Goal: Information Seeking & Learning: Learn about a topic

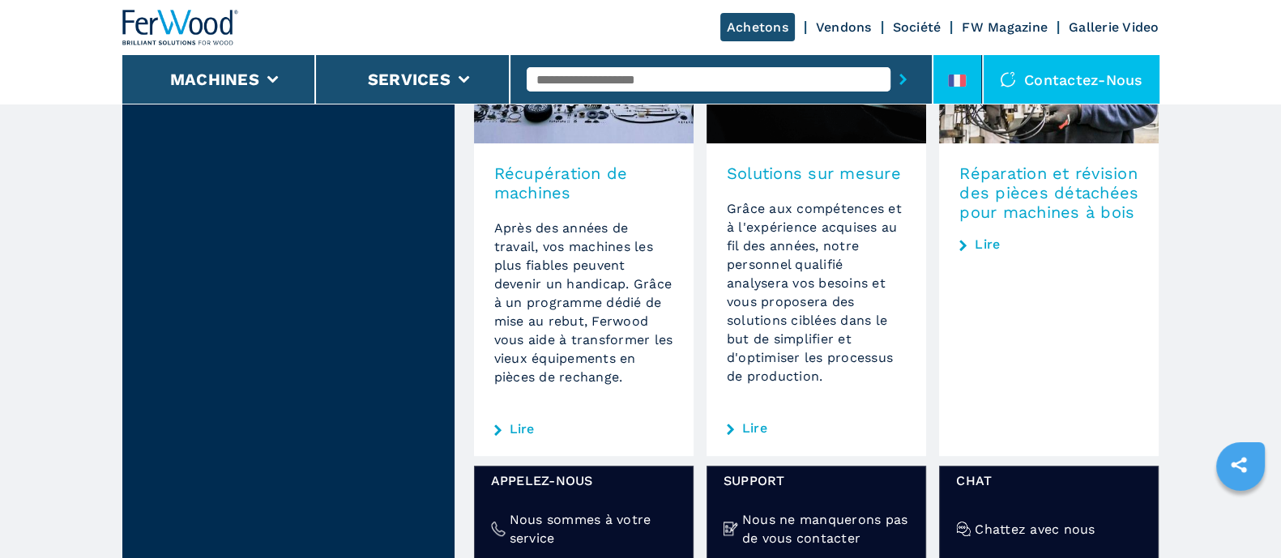
click at [958, 69] on li at bounding box center [958, 79] width 49 height 49
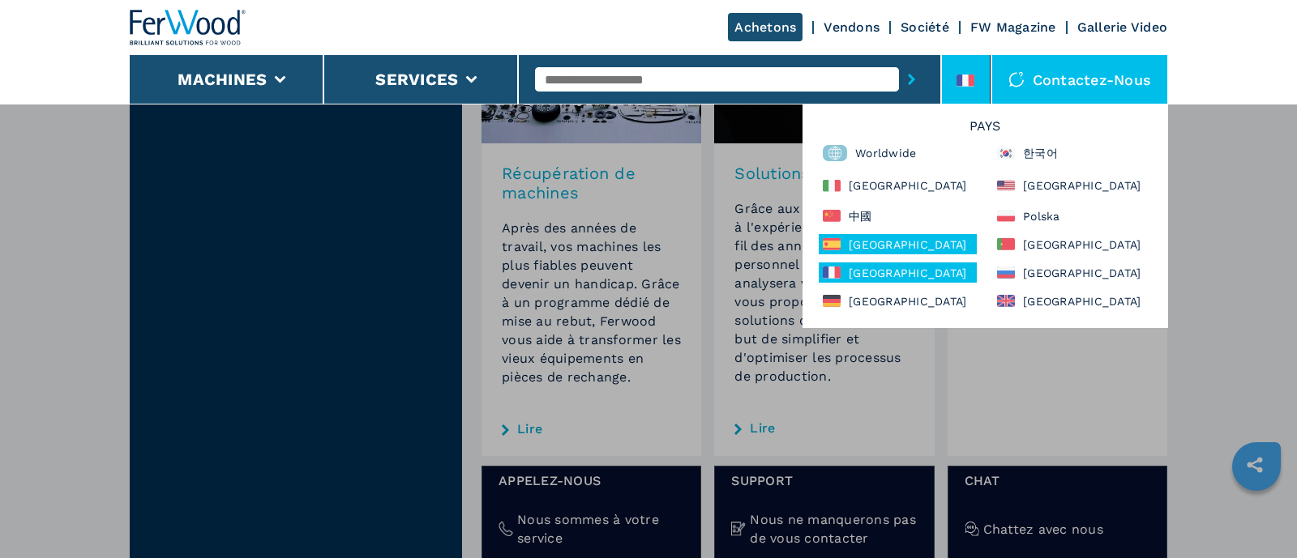
click at [895, 241] on div "España" at bounding box center [898, 244] width 158 height 20
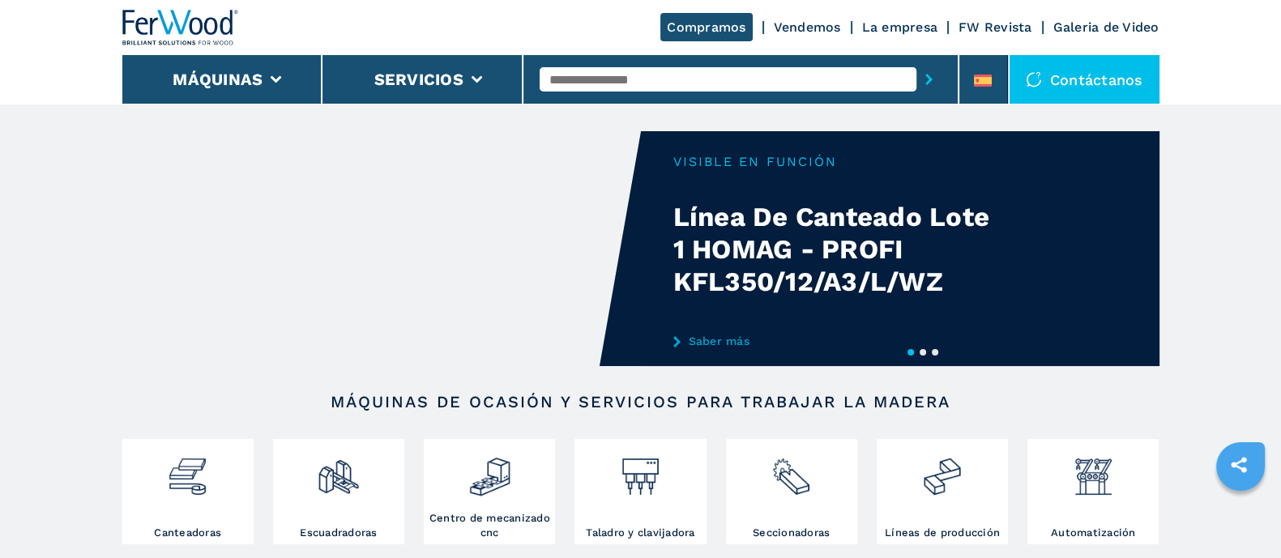
click at [631, 85] on input "text" at bounding box center [728, 79] width 377 height 24
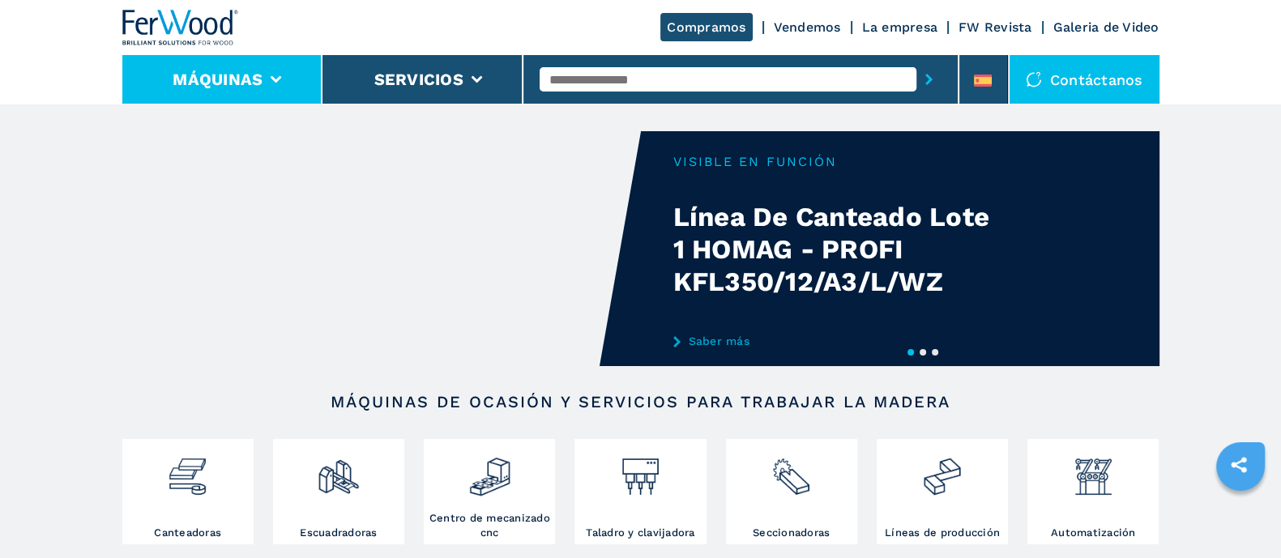
click at [276, 86] on li "Máquinas" at bounding box center [222, 79] width 201 height 49
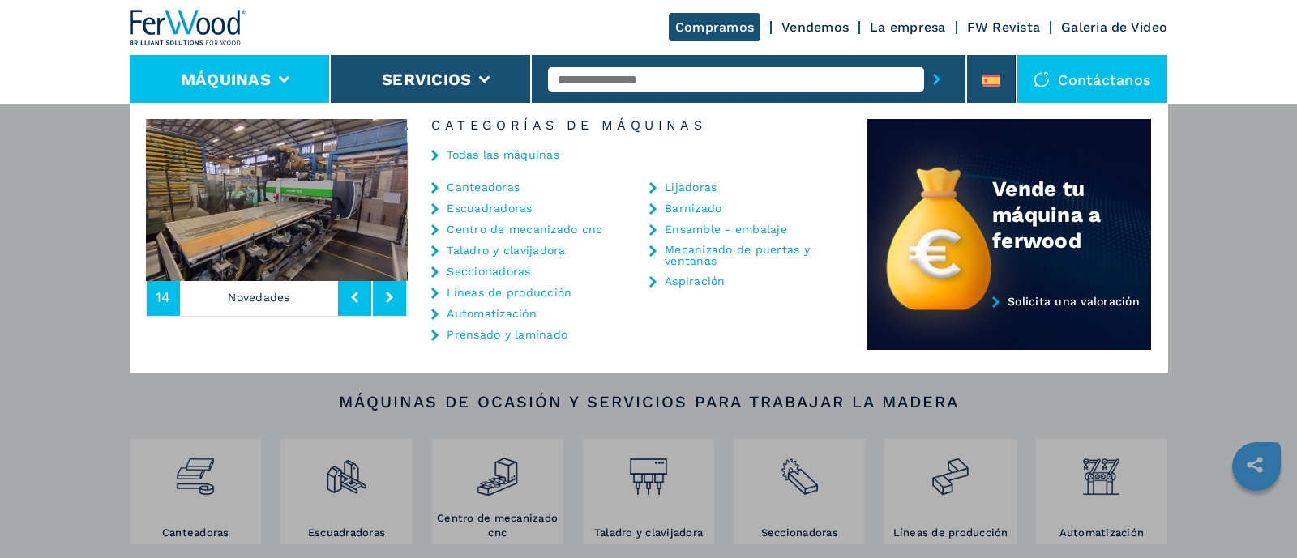
click at [512, 232] on link "Centro de mecanizado cnc" at bounding box center [525, 229] width 156 height 11
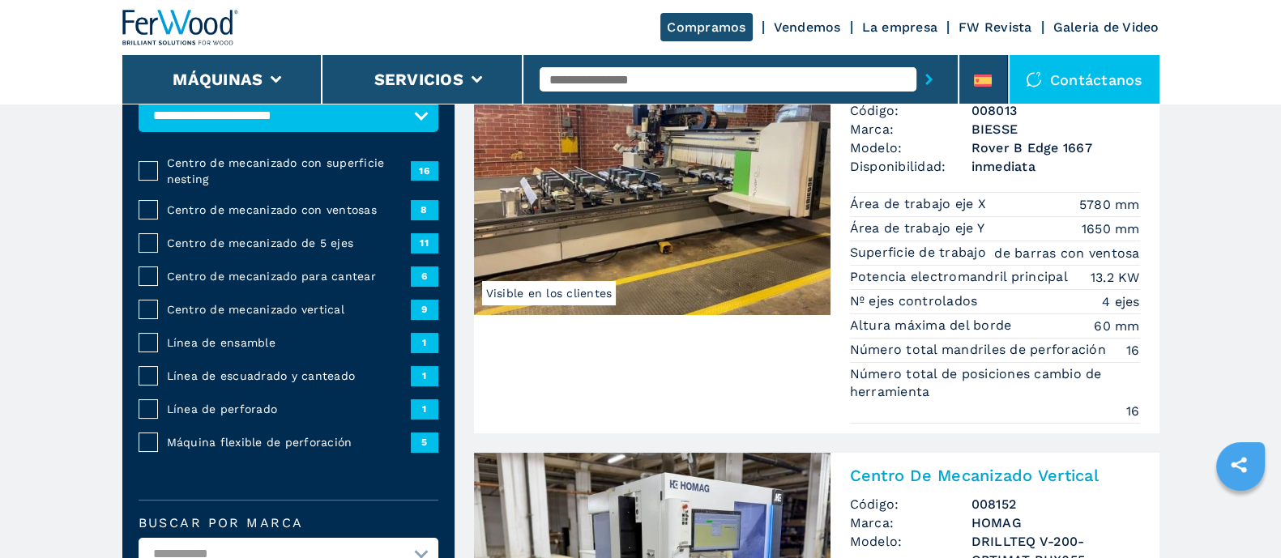
scroll to position [101, 0]
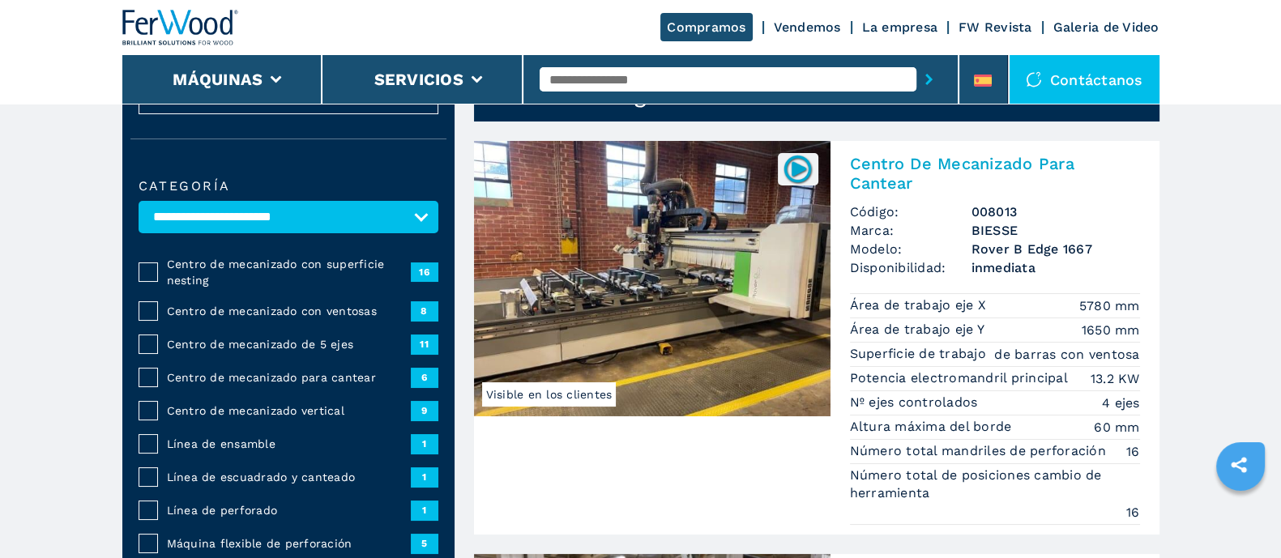
click at [300, 336] on span "Centro de mecanizado de 5 ejes" at bounding box center [288, 344] width 244 height 16
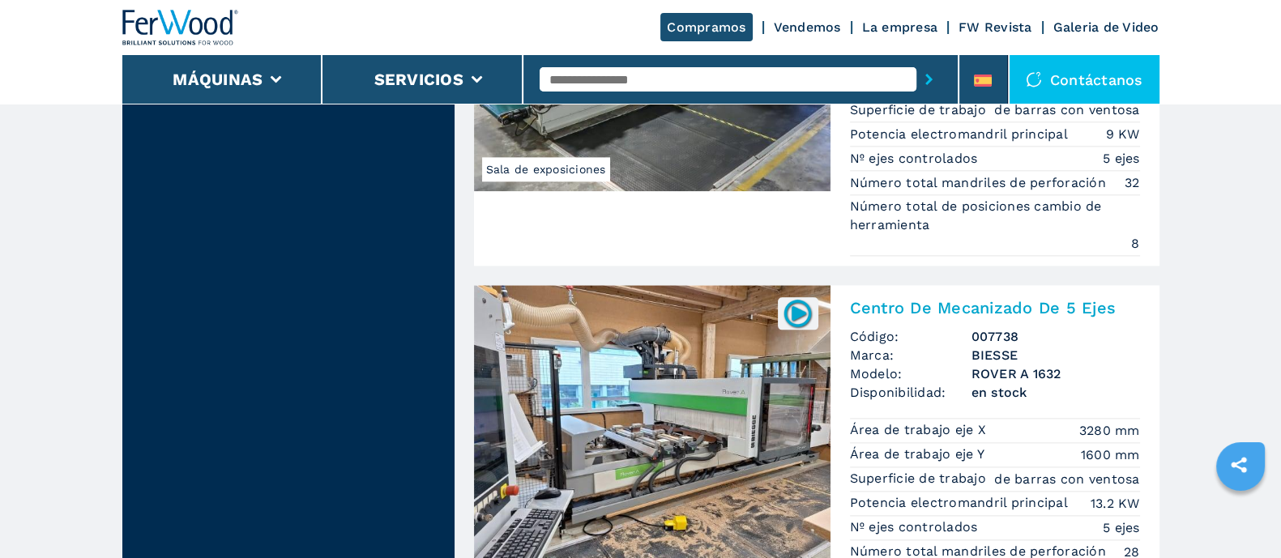
scroll to position [2633, 0]
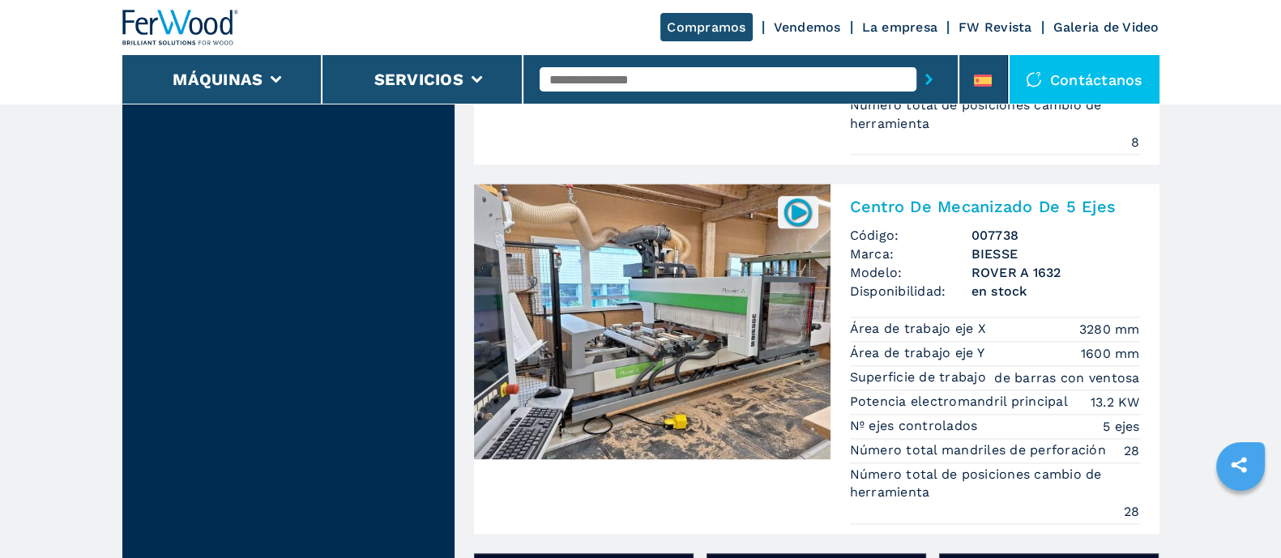
click at [887, 321] on p "Área de trabajo eje X" at bounding box center [920, 329] width 141 height 18
click at [747, 333] on img at bounding box center [652, 322] width 357 height 276
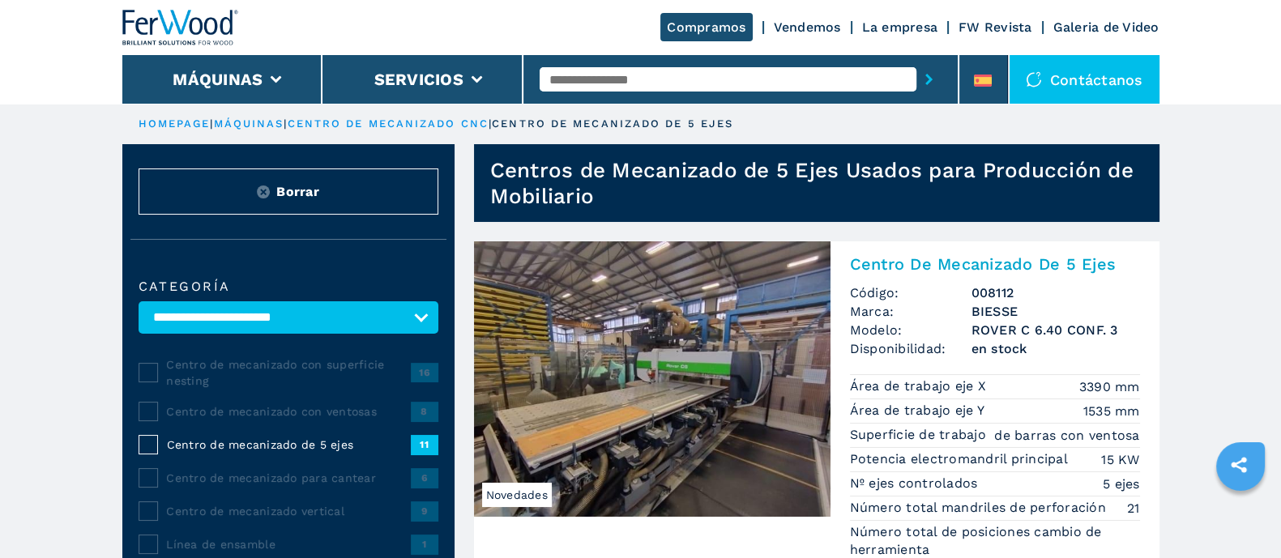
scroll to position [101, 0]
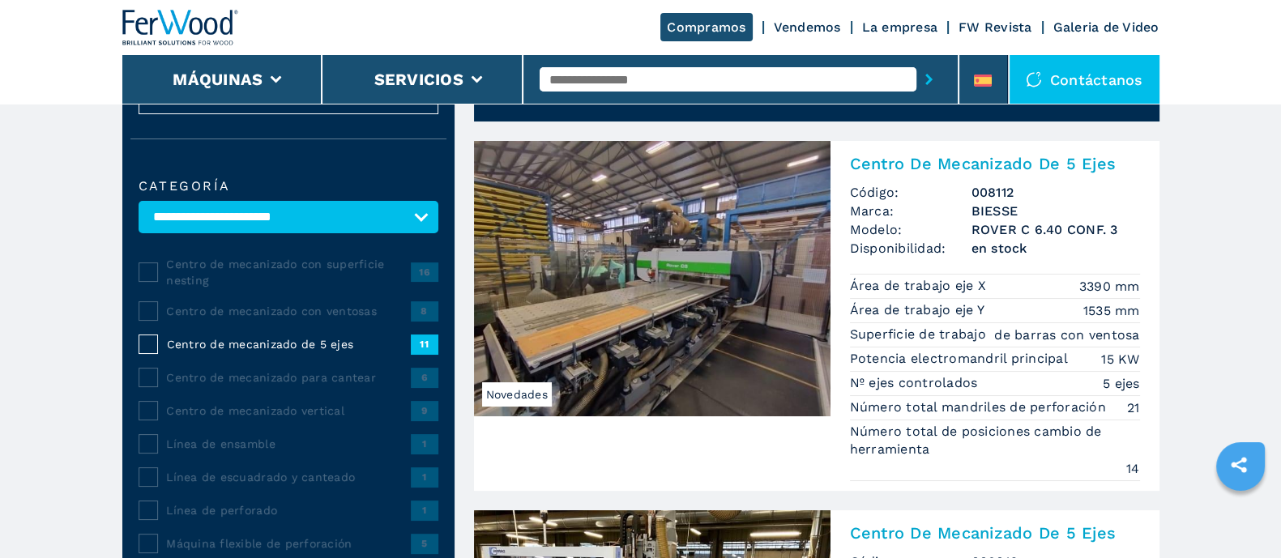
click at [888, 196] on span "Código:" at bounding box center [911, 192] width 122 height 19
click at [689, 266] on img at bounding box center [652, 279] width 357 height 276
click at [618, 267] on img at bounding box center [652, 279] width 357 height 276
